Goal: Information Seeking & Learning: Learn about a topic

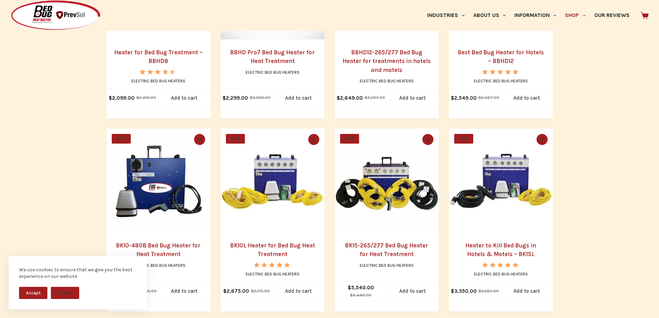
scroll to position [415, 0]
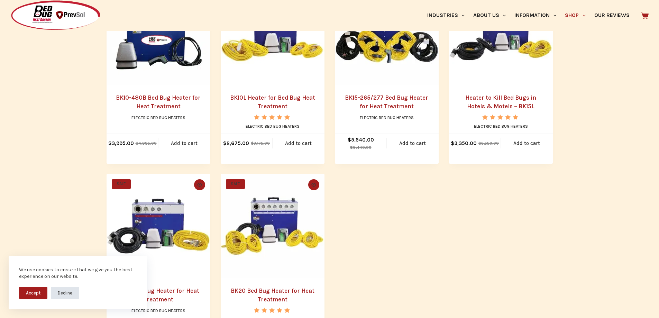
click at [73, 288] on button "Decline" at bounding box center [65, 293] width 28 height 12
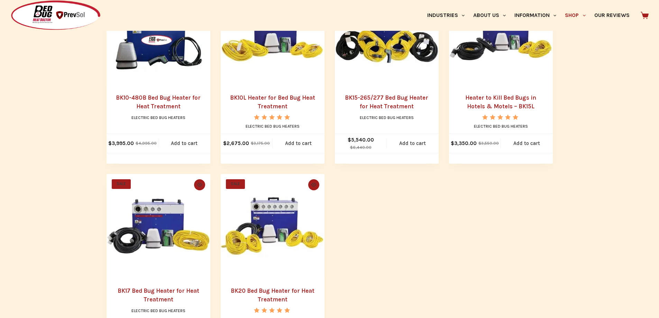
scroll to position [640, 0]
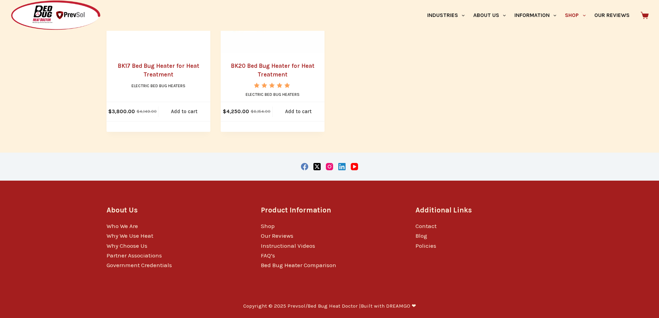
click at [76, 200] on div "About Us Who We Are Why We Use Heat Why Choose Us Partner Associations Governme…" at bounding box center [329, 237] width 659 height 113
click at [432, 224] on link "Contact" at bounding box center [425, 225] width 21 height 7
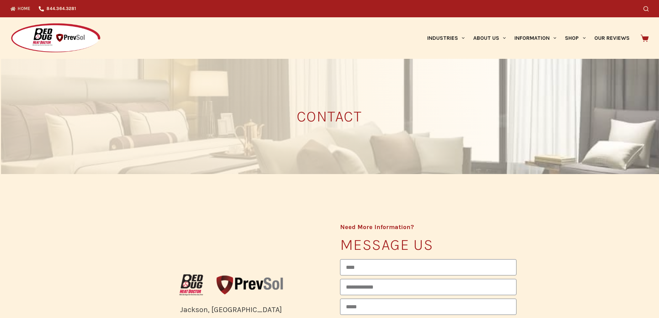
click at [17, 9] on link "Home" at bounding box center [22, 8] width 24 height 17
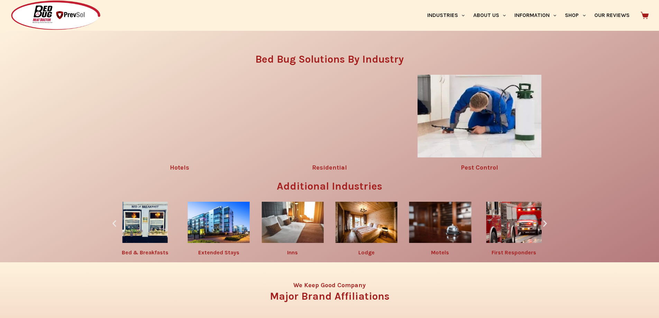
scroll to position [1239, 0]
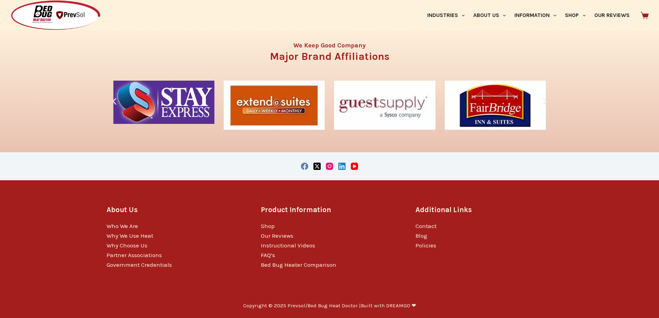
click at [266, 255] on link "FAQ’s" at bounding box center [268, 254] width 14 height 7
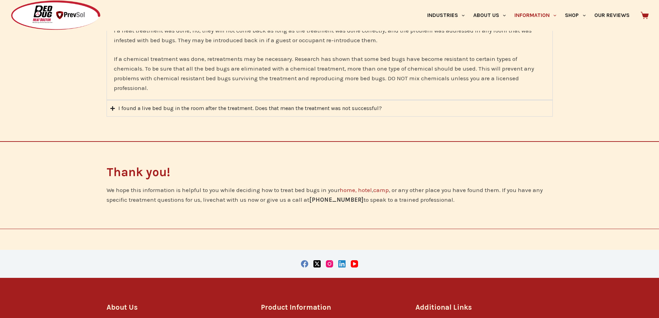
scroll to position [1436, 0]
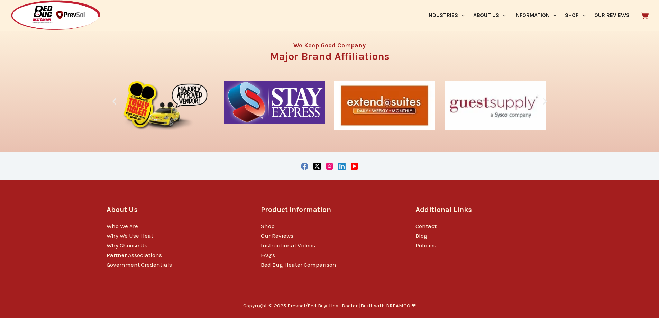
scroll to position [1231, 0]
